Goal: Transaction & Acquisition: Subscribe to service/newsletter

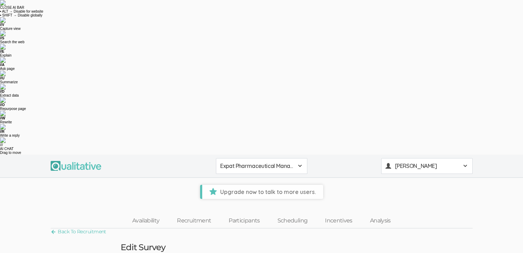
click at [466, 163] on span at bounding box center [466, 166] width 6 height 6
click at [413, 232] on link "Plans & Billing" at bounding box center [427, 239] width 91 height 14
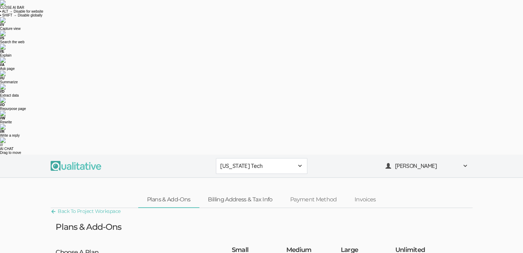
click at [232, 192] on link "Billing Address & Tax Info" at bounding box center [240, 199] width 82 height 15
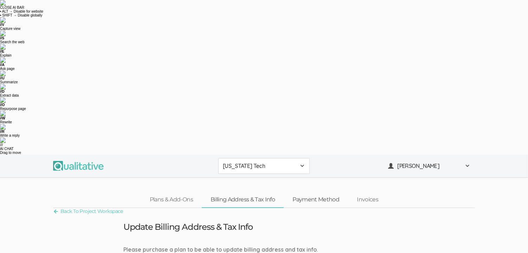
click at [325, 192] on link "Payment Method" at bounding box center [316, 199] width 64 height 15
click at [372, 192] on link "Invoices" at bounding box center [367, 199] width 39 height 15
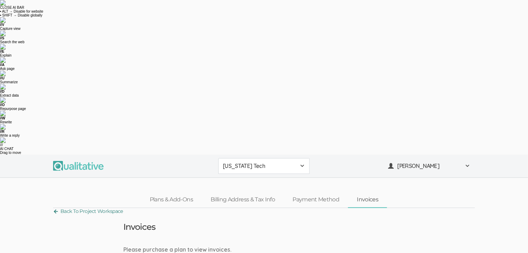
click at [87, 207] on link "Back To Project Workspace" at bounding box center [88, 211] width 70 height 9
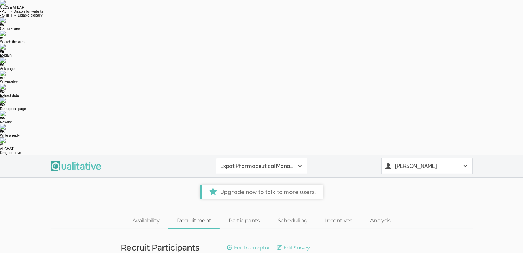
click at [421, 162] on span "[PERSON_NAME]" at bounding box center [426, 166] width 63 height 8
click at [416, 232] on link "Plans & Billing" at bounding box center [427, 239] width 91 height 14
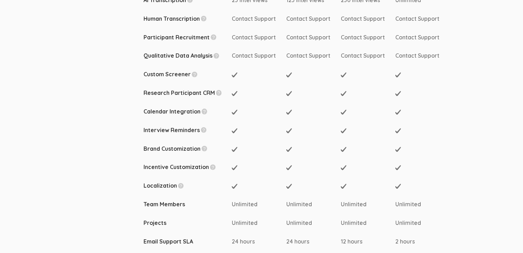
scroll to position [398, 0]
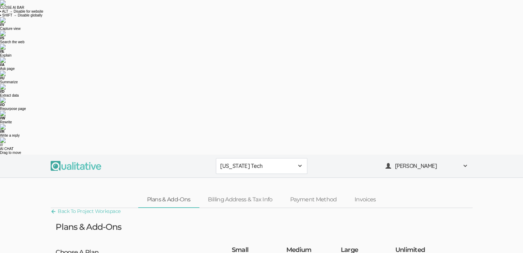
scroll to position [35, 0]
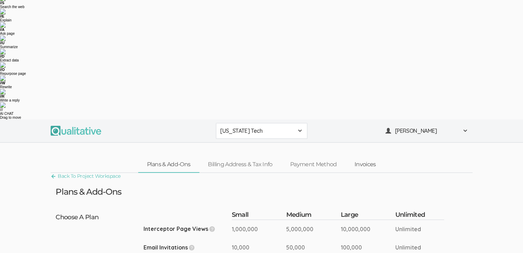
click at [367, 157] on link "Invoices" at bounding box center [365, 164] width 39 height 15
